Goal: Task Accomplishment & Management: Manage account settings

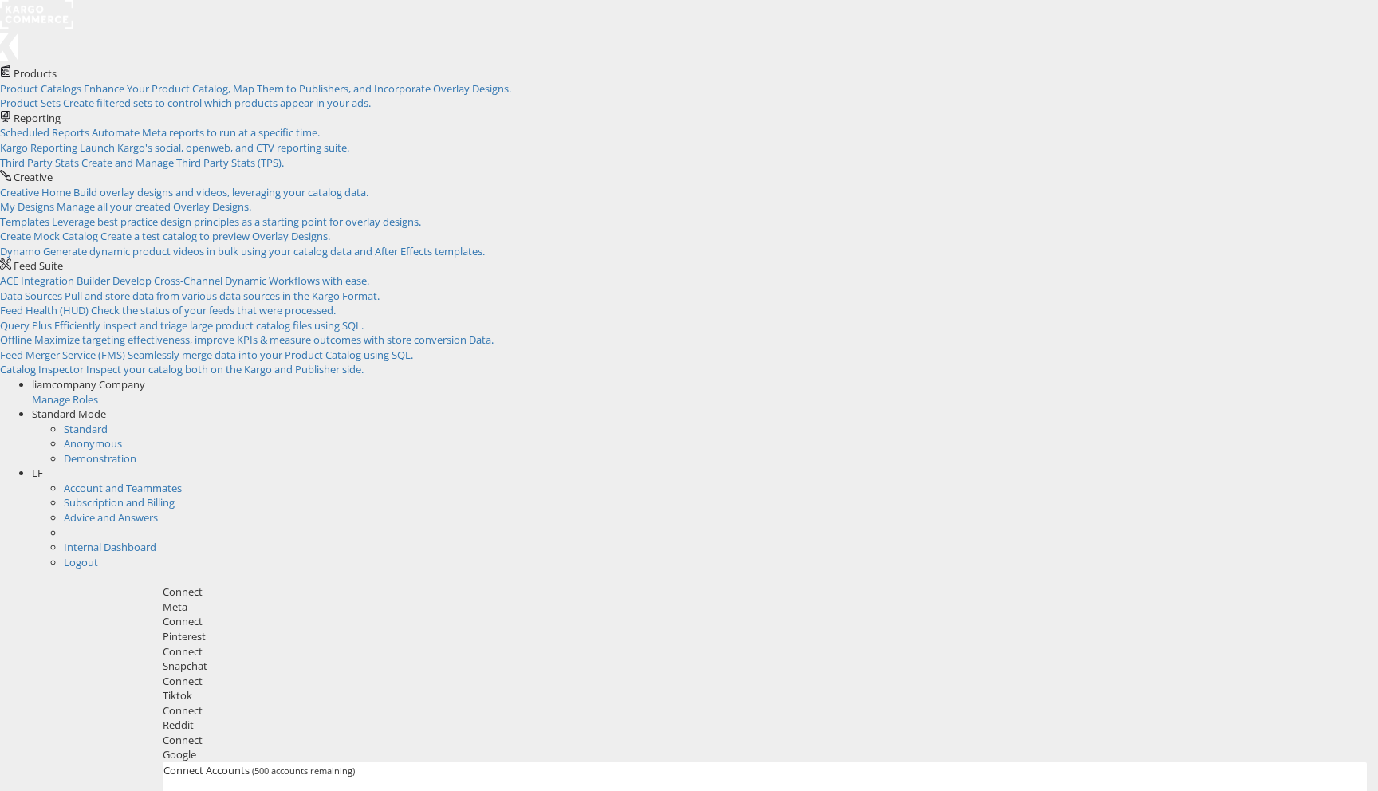
click at [1168, 377] on div "liamcompany Company" at bounding box center [705, 384] width 1346 height 15
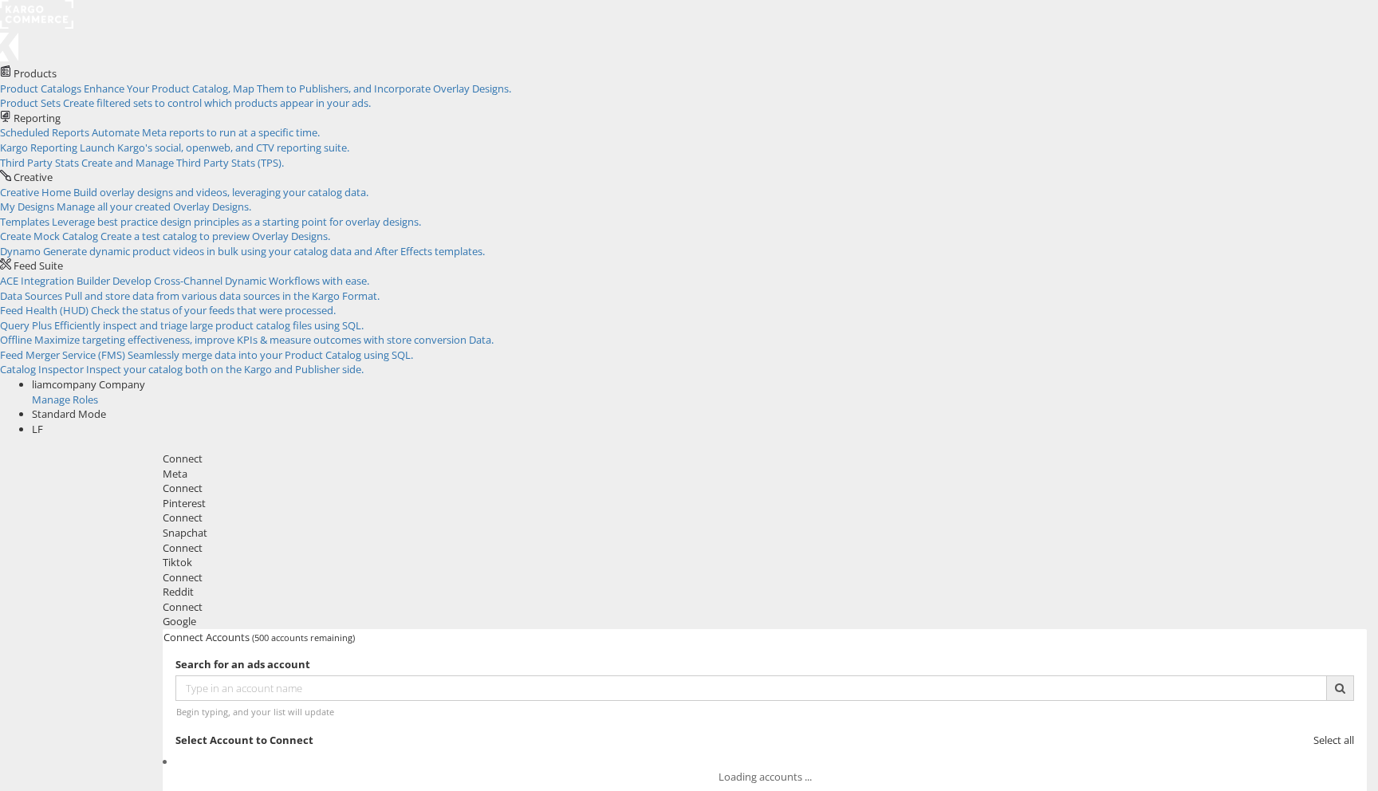
click at [1143, 392] on div "Manage Roles" at bounding box center [705, 399] width 1346 height 15
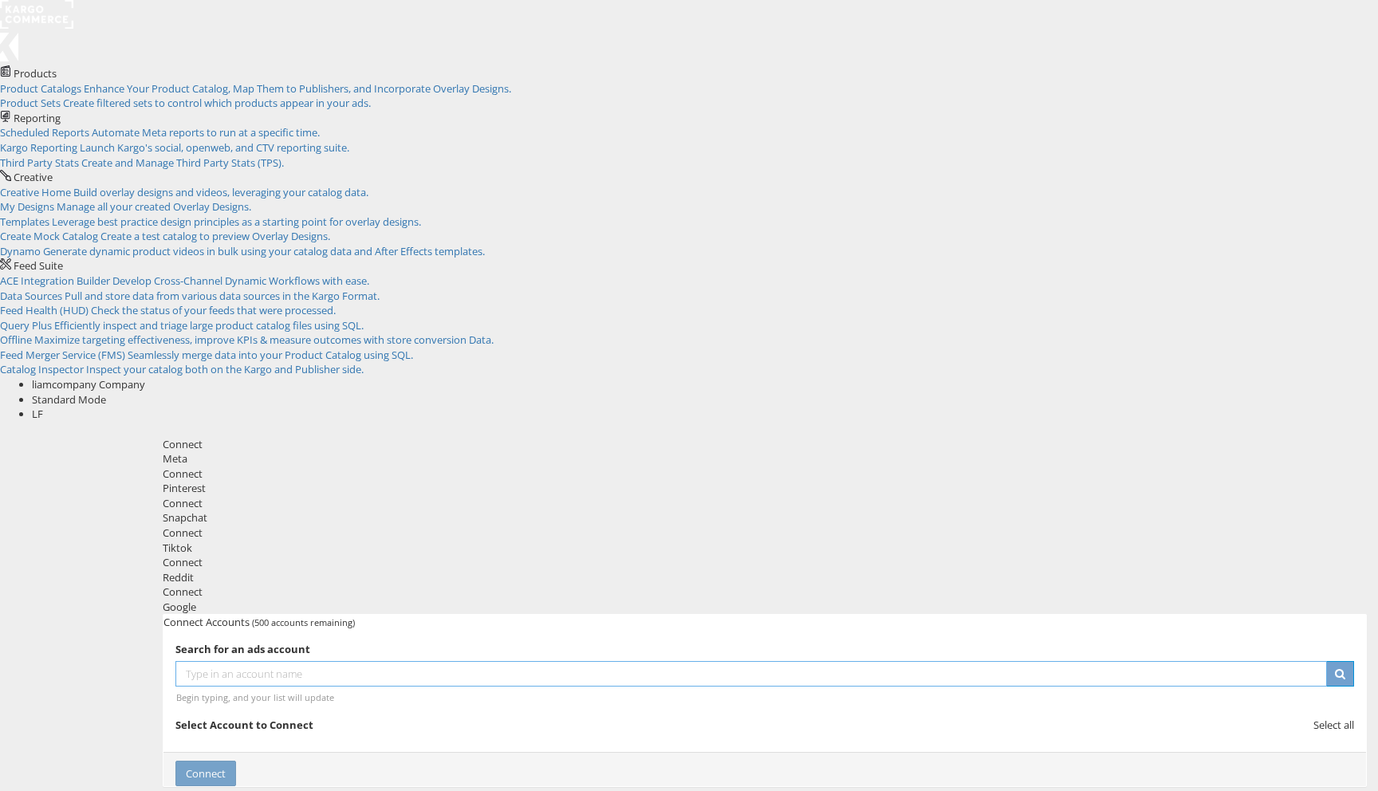
click at [522, 661] on input "text" at bounding box center [751, 674] width 1152 height 26
click at [738, 740] on ul at bounding box center [764, 740] width 1179 height 0
click at [250, 451] on div "Meta" at bounding box center [765, 458] width 1204 height 15
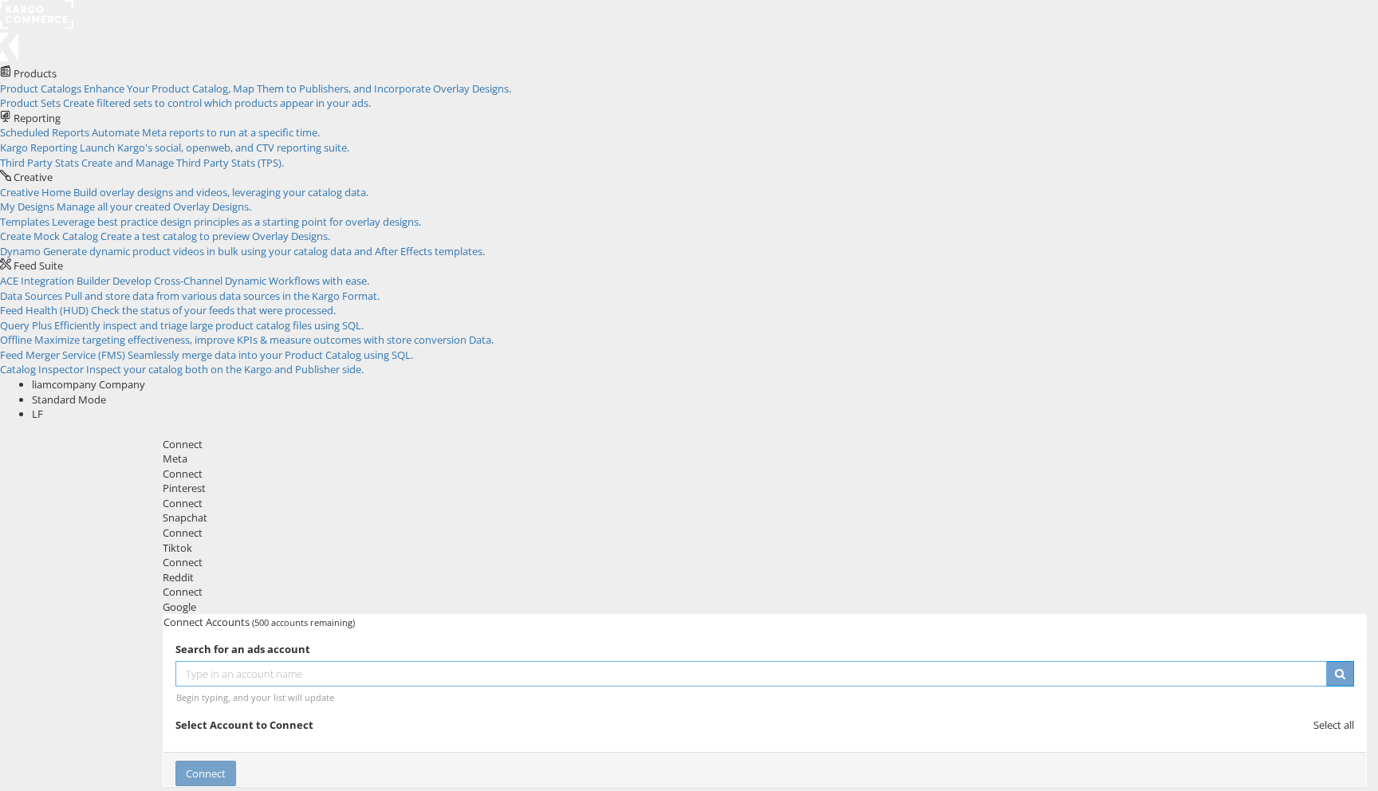
click at [609, 661] on input "text" at bounding box center [751, 674] width 1152 height 26
click at [883, 740] on ul at bounding box center [764, 740] width 1179 height 0
click at [1074, 752] on div "Connect" at bounding box center [764, 769] width 1203 height 35
click at [1050, 752] on div "Connect" at bounding box center [764, 769] width 1203 height 35
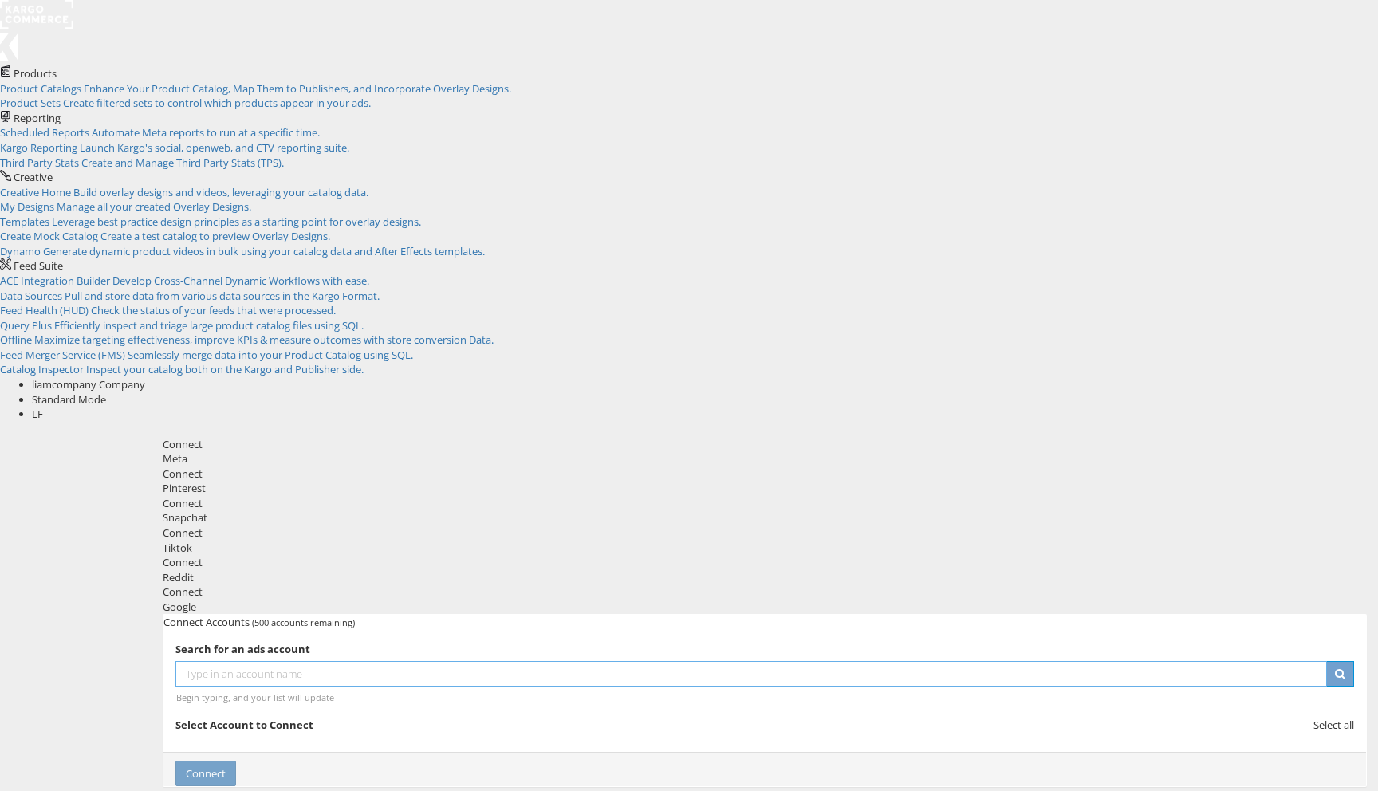
click at [447, 661] on input "text" at bounding box center [751, 674] width 1152 height 26
click at [315, 467] on div "Connect" at bounding box center [765, 474] width 1204 height 15
click at [329, 481] on div "Pinterest" at bounding box center [765, 488] width 1204 height 15
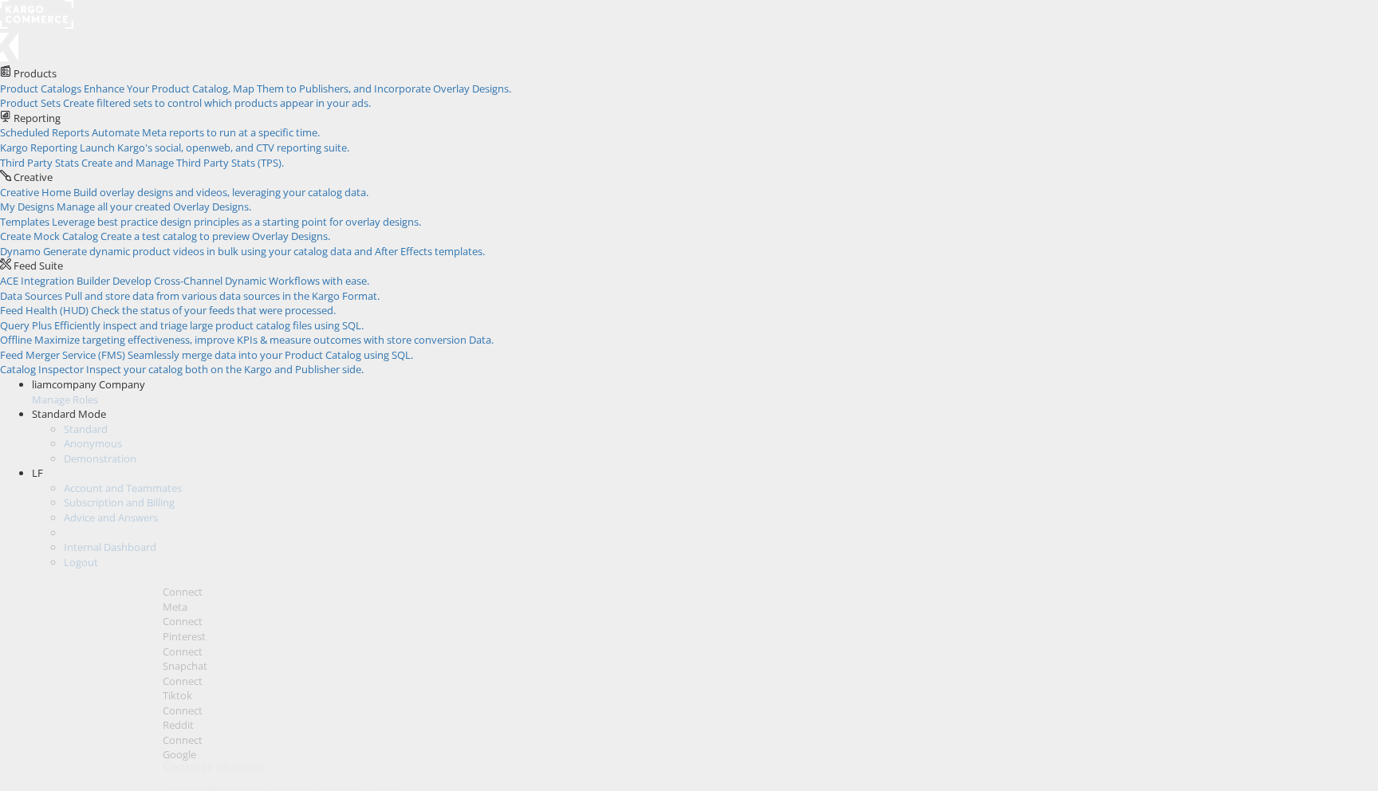
click at [253, 600] on div "Meta" at bounding box center [765, 607] width 1204 height 15
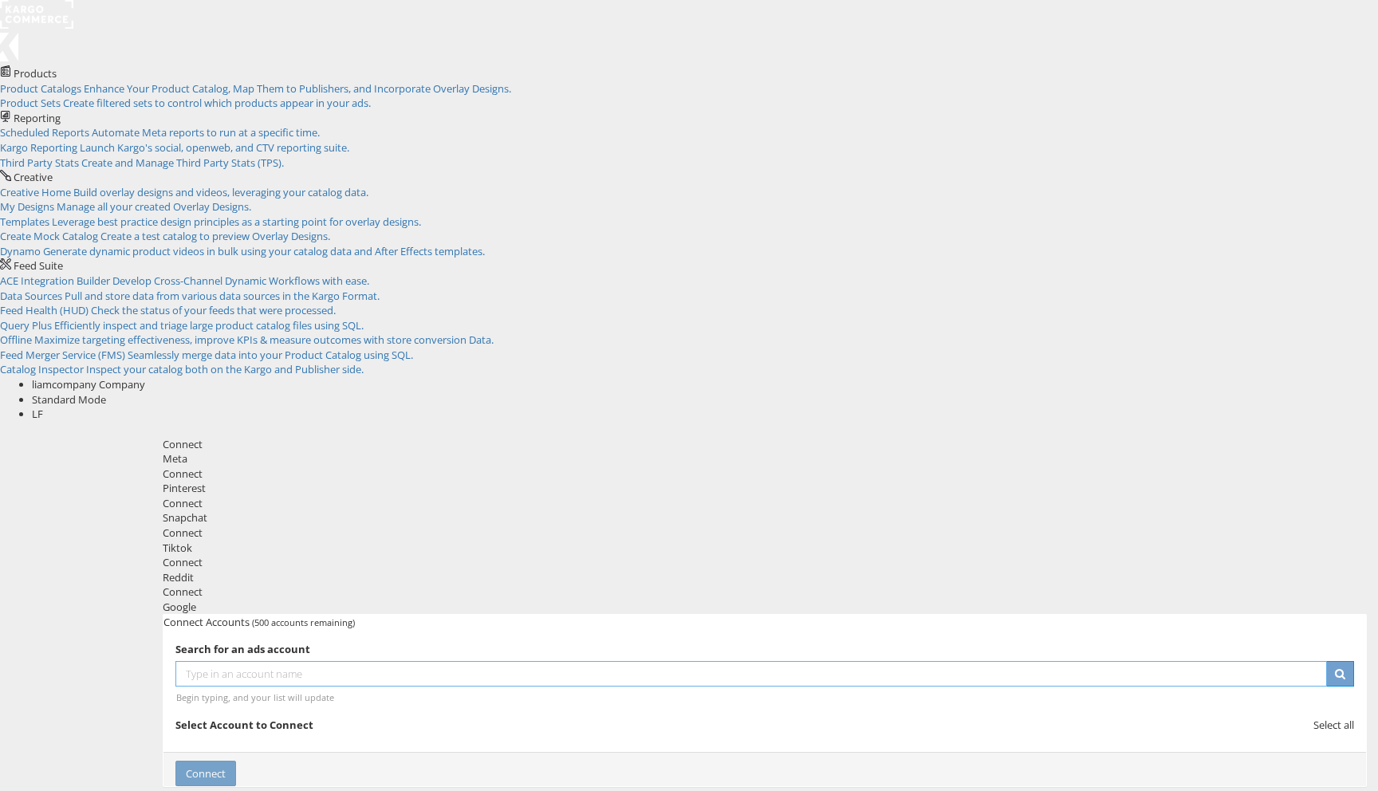
click at [841, 661] on input "text" at bounding box center [751, 674] width 1152 height 26
click at [313, 718] on strong "Select Account to Connect" at bounding box center [244, 725] width 138 height 14
click at [305, 740] on ul at bounding box center [764, 740] width 1179 height 0
click at [303, 661] on input "text" at bounding box center [751, 674] width 1152 height 26
click at [302, 642] on div "Search for an ads account Begin typing, and your list will update Select Accoun…" at bounding box center [764, 691] width 1179 height 98
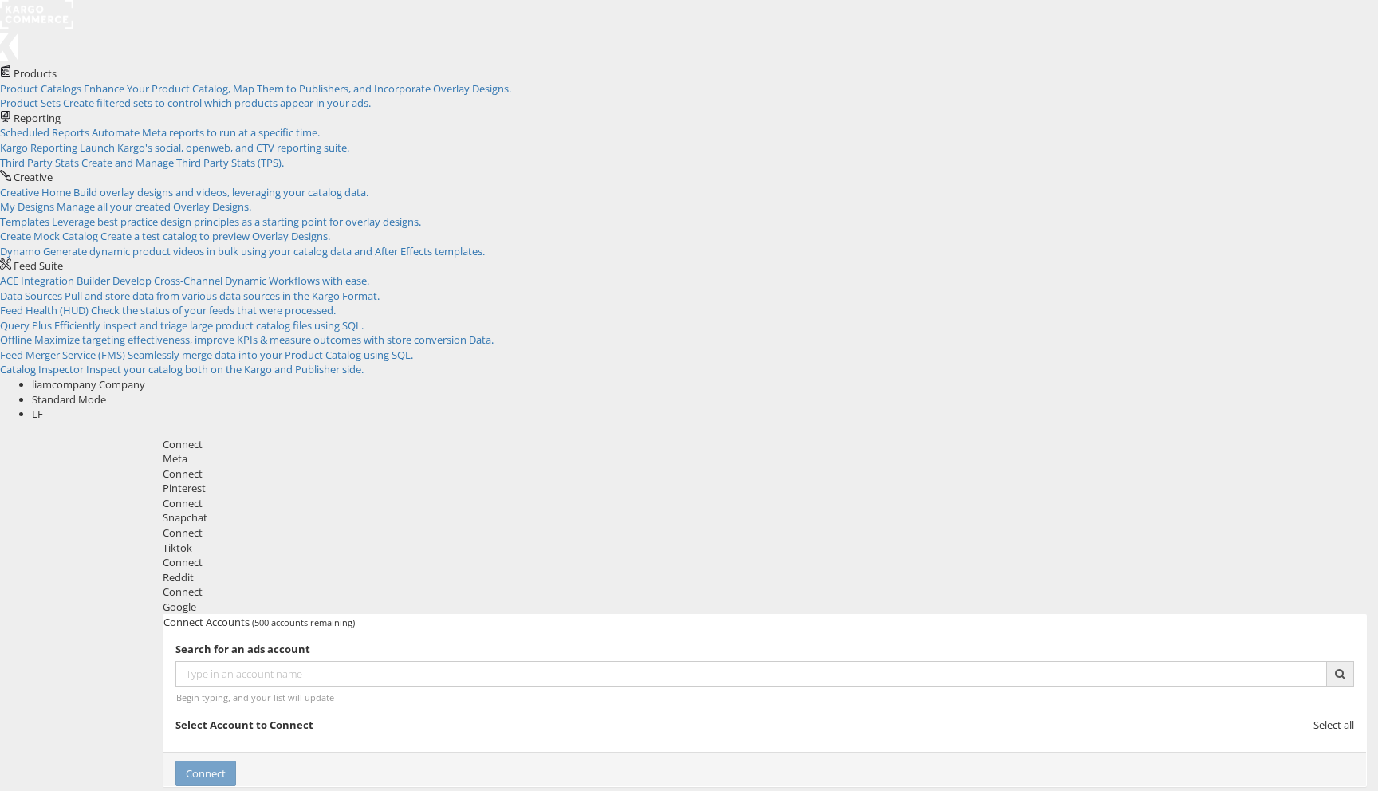
click at [301, 691] on div "Begin typing, and your list will update" at bounding box center [764, 697] width 1177 height 12
click at [333, 661] on input "text" at bounding box center [751, 674] width 1152 height 26
click at [1310, 392] on div "Standard Mode" at bounding box center [705, 399] width 1346 height 15
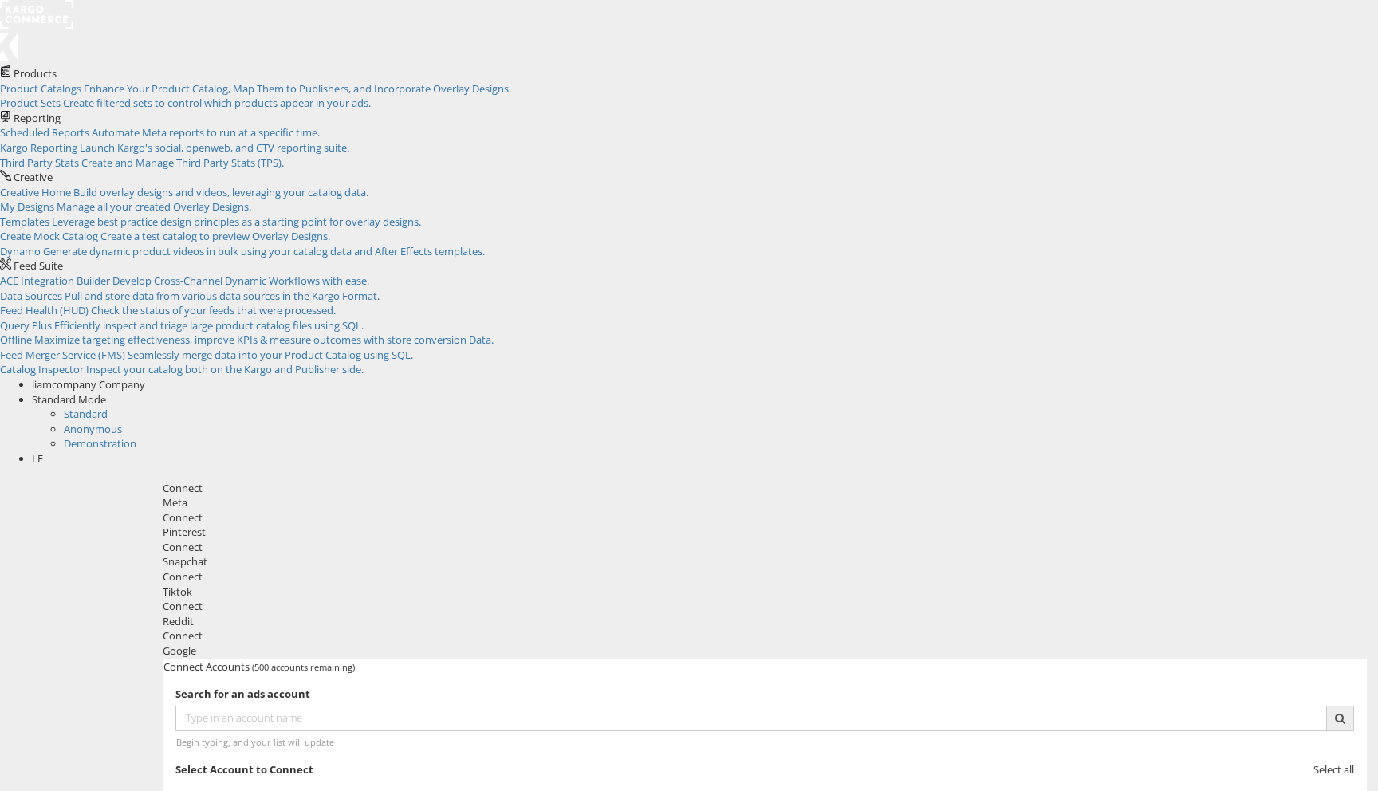
click at [1300, 392] on div "Standard Mode" at bounding box center [705, 399] width 1346 height 15
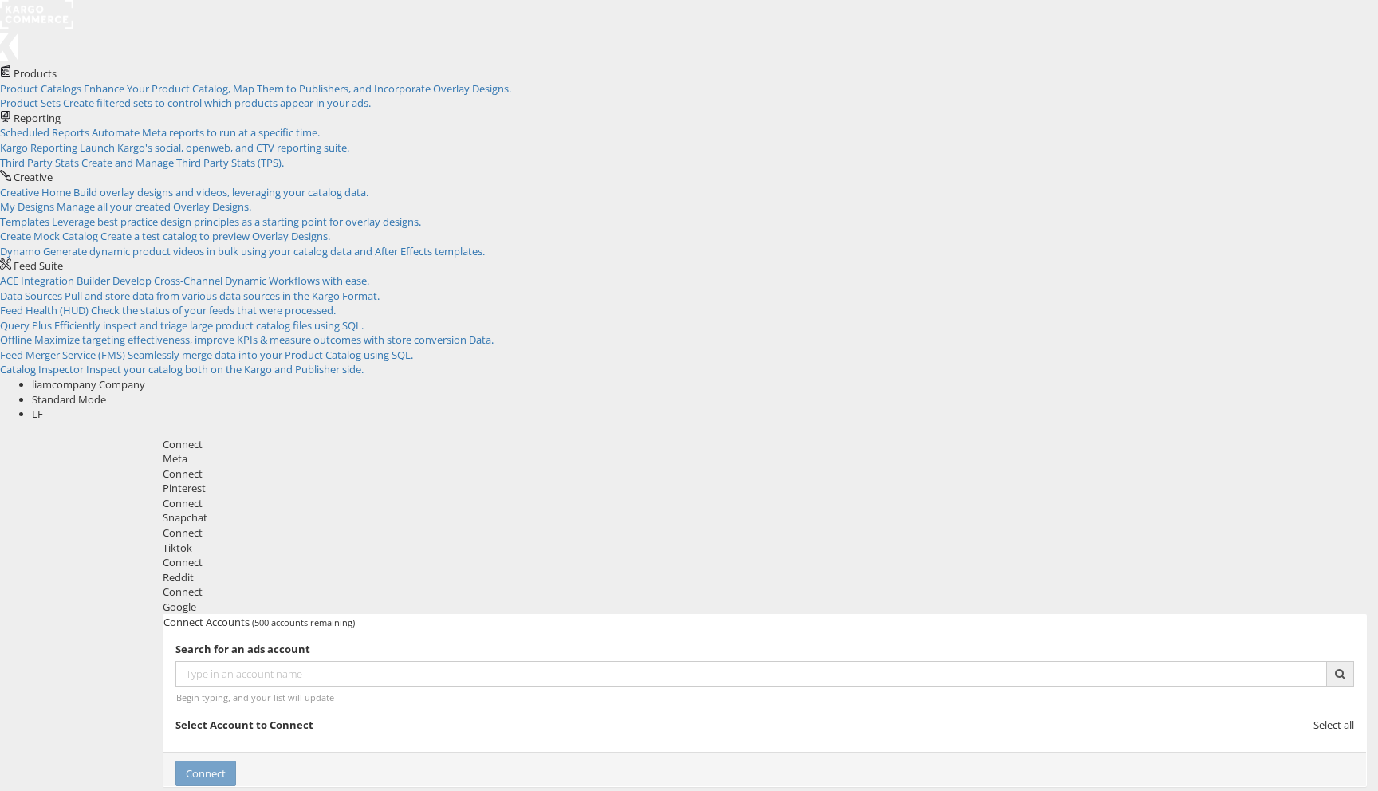
click at [43, 407] on span "LF" at bounding box center [37, 414] width 11 height 14
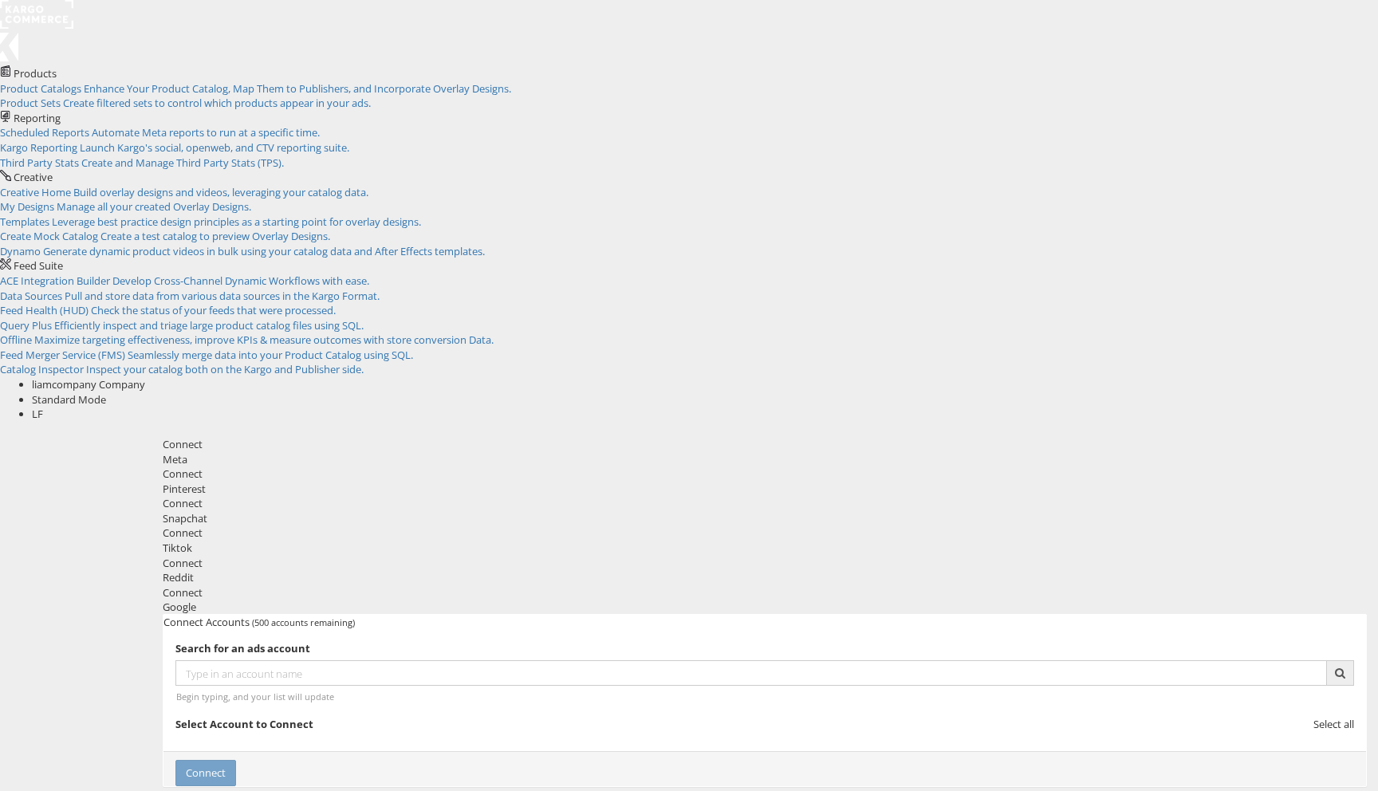
click at [329, 630] on div "Search for an ads account Begin typing, and your list will update Select Accoun…" at bounding box center [764, 691] width 1203 height 122
click at [313, 718] on strong "Select Account to Connect" at bounding box center [244, 725] width 138 height 14
click at [145, 377] on span "liamcompany Company" at bounding box center [88, 384] width 113 height 14
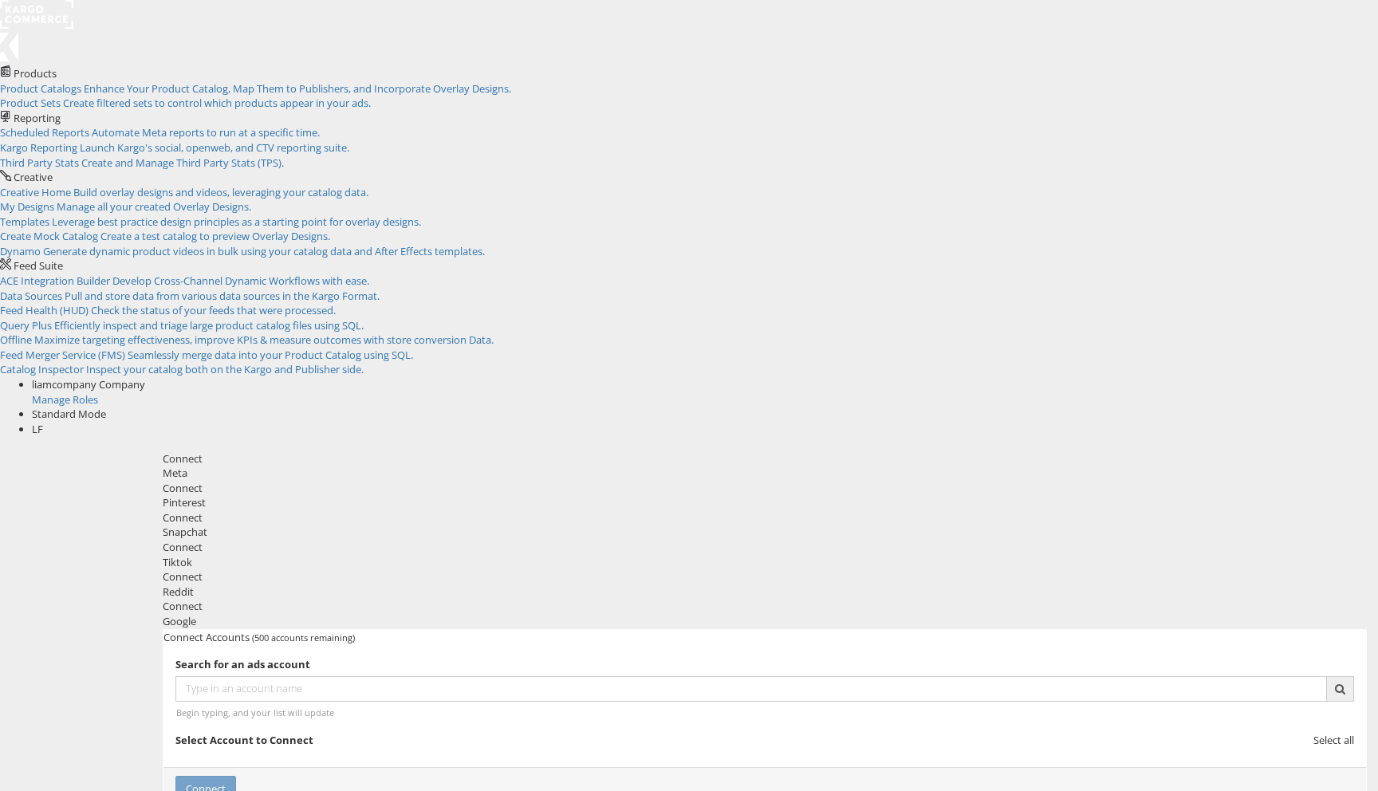
click at [1109, 392] on div "Manage Roles" at bounding box center [705, 399] width 1346 height 15
click at [98, 392] on link "Manage Roles" at bounding box center [65, 399] width 66 height 14
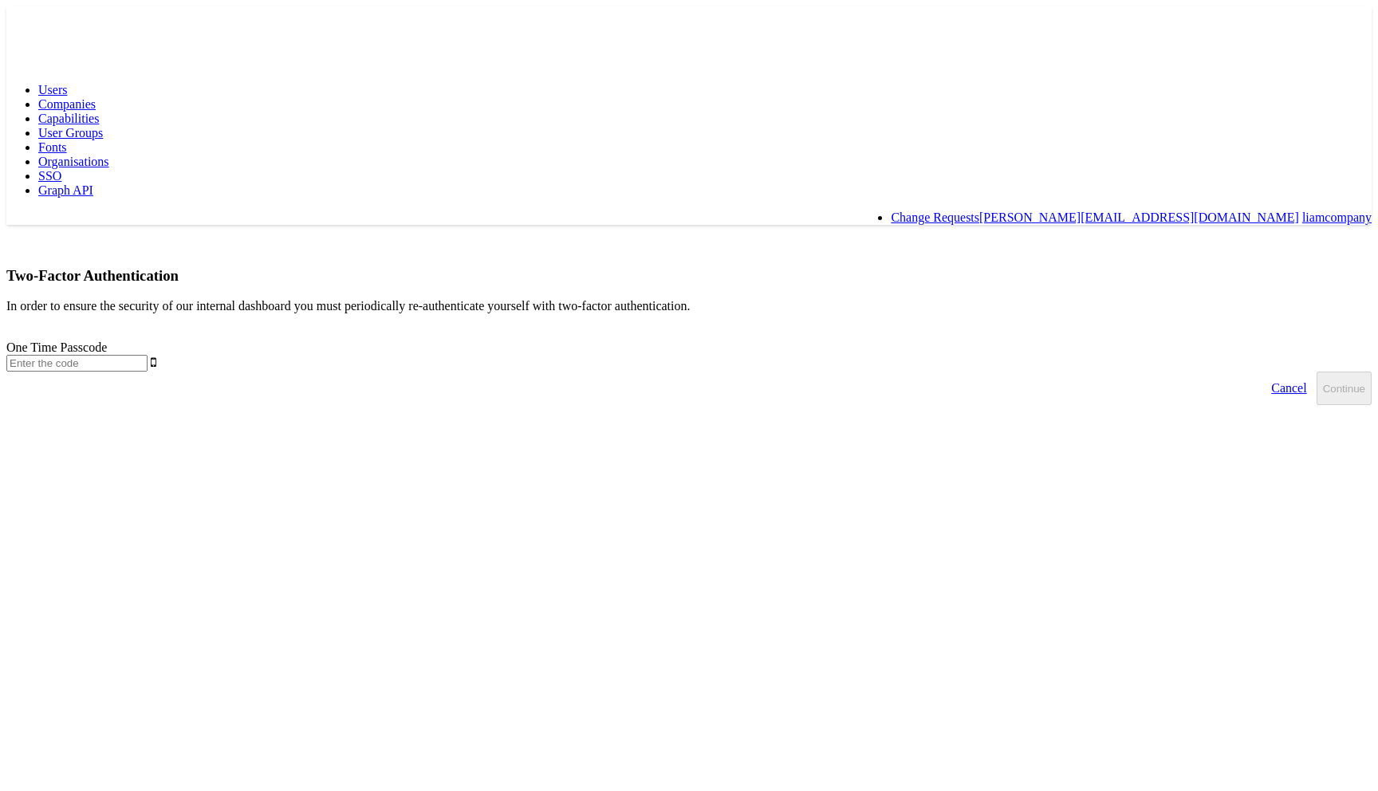
click at [148, 355] on input "text" at bounding box center [76, 363] width 141 height 17
click at [1262, 372] on link "Cancel" at bounding box center [1289, 388] width 54 height 33
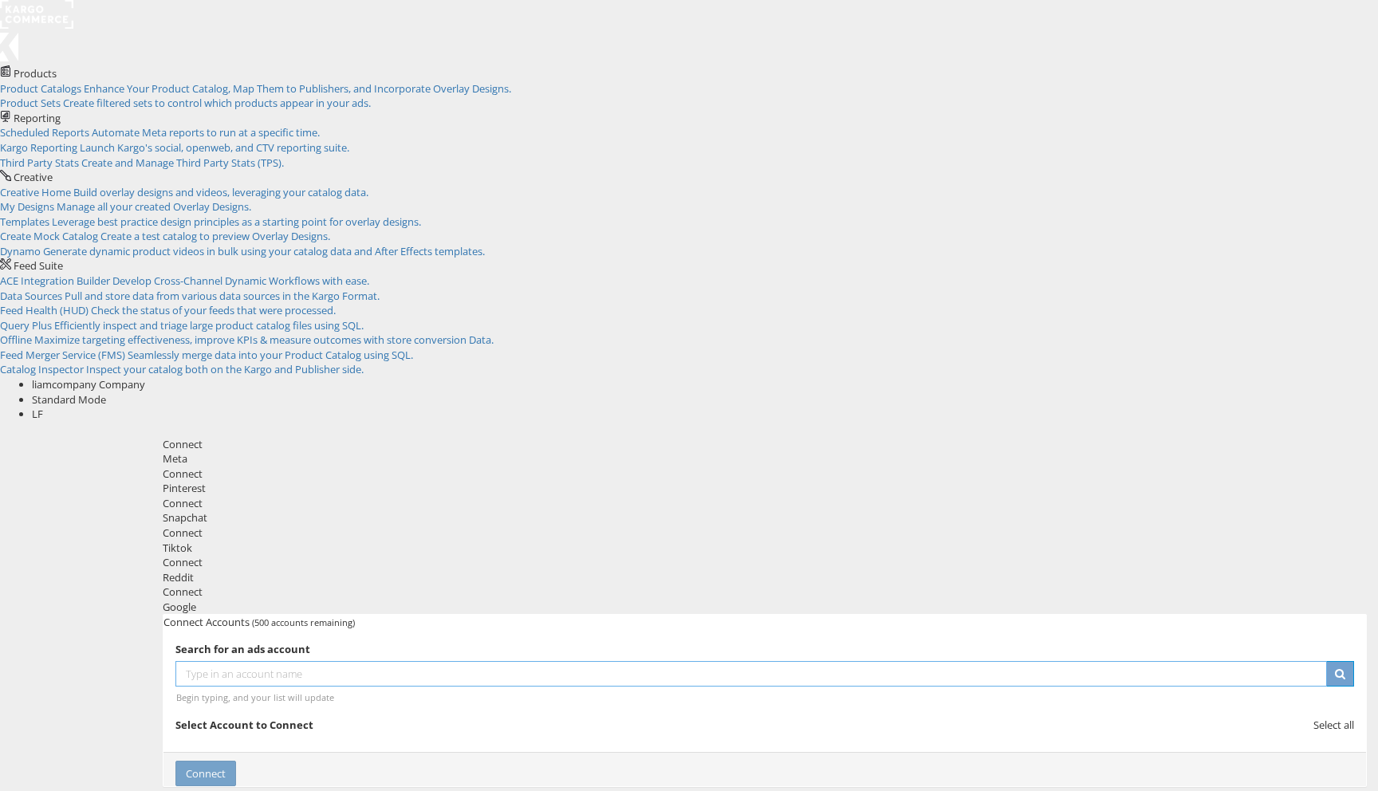
click at [530, 661] on input "text" at bounding box center [751, 674] width 1152 height 26
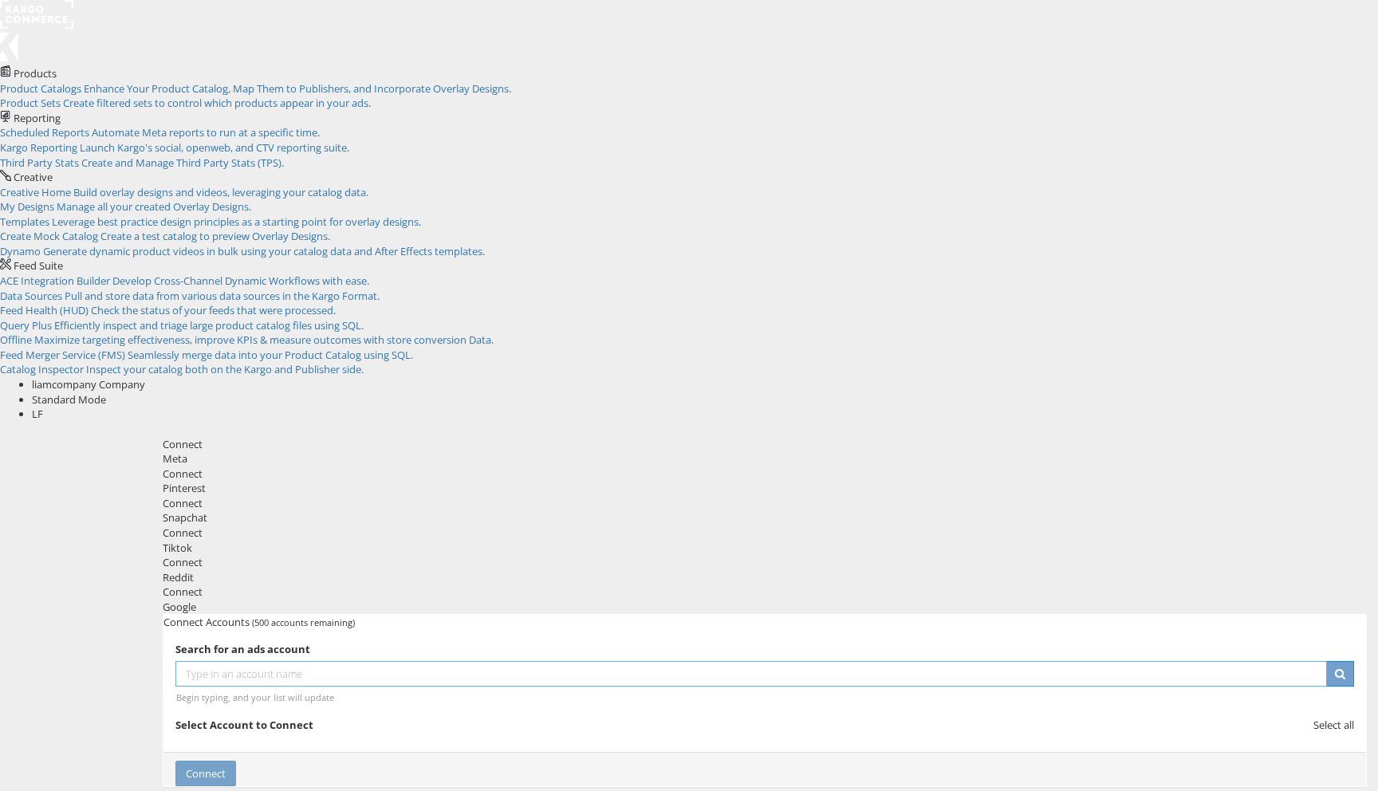
click at [530, 661] on input "text" at bounding box center [751, 674] width 1152 height 26
click at [54, 199] on span "My Designs" at bounding box center [27, 206] width 54 height 14
